Goal: Task Accomplishment & Management: Manage account settings

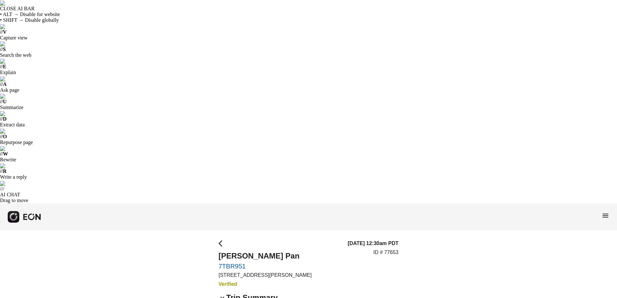
click at [224, 157] on span "arrow_back_ios" at bounding box center [222, 244] width 8 height 8
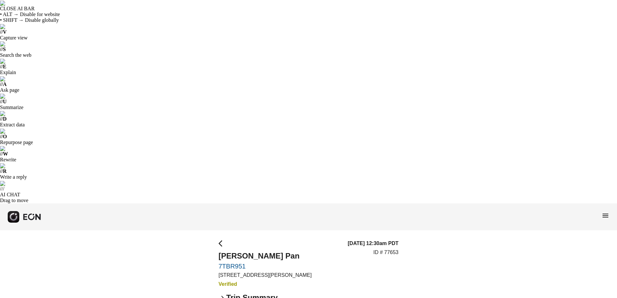
click at [604, 157] on span "menu" at bounding box center [605, 216] width 8 height 8
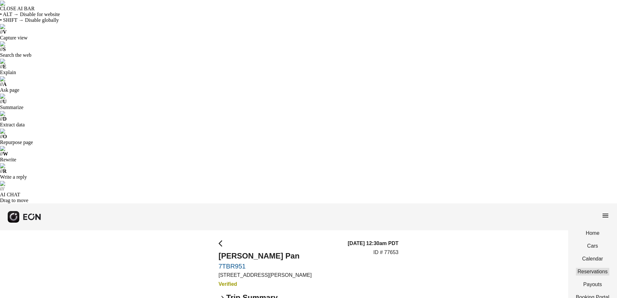
click at [594, 157] on link "Reservations" at bounding box center [591, 272] width 33 height 8
